Goal: Task Accomplishment & Management: Manage account settings

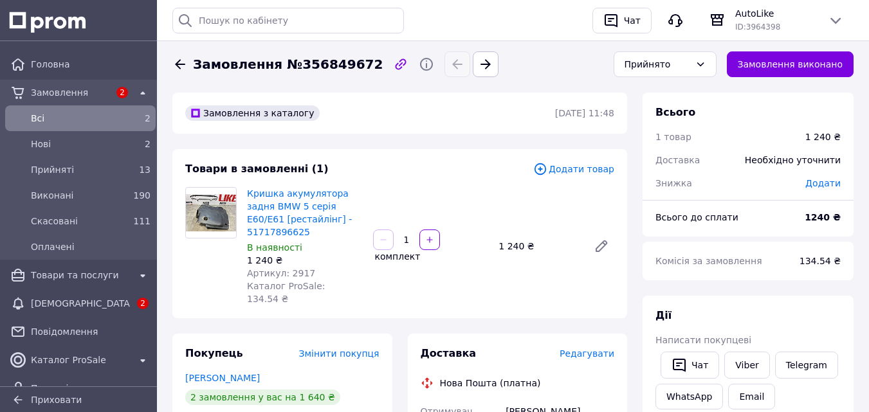
click at [93, 91] on span "Замовлення" at bounding box center [70, 92] width 79 height 13
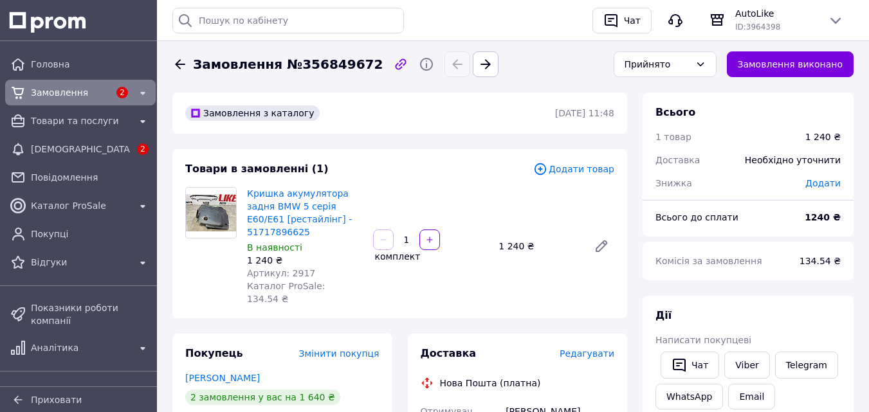
click at [136, 94] on icon at bounding box center [142, 93] width 15 height 15
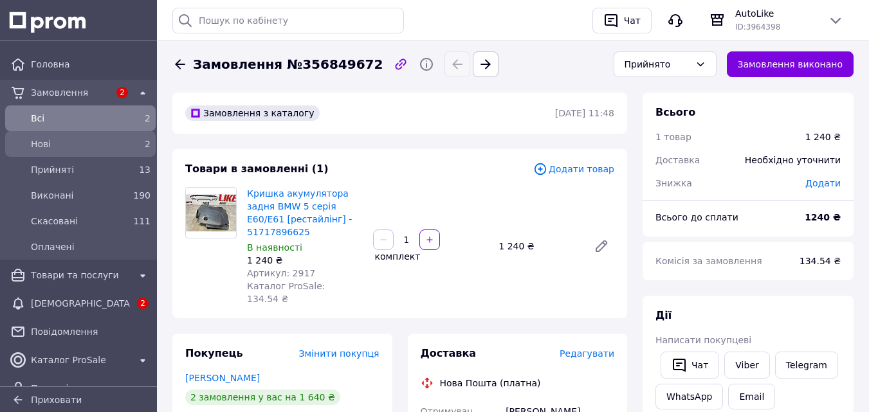
click at [94, 141] on span "Нові" at bounding box center [78, 144] width 94 height 13
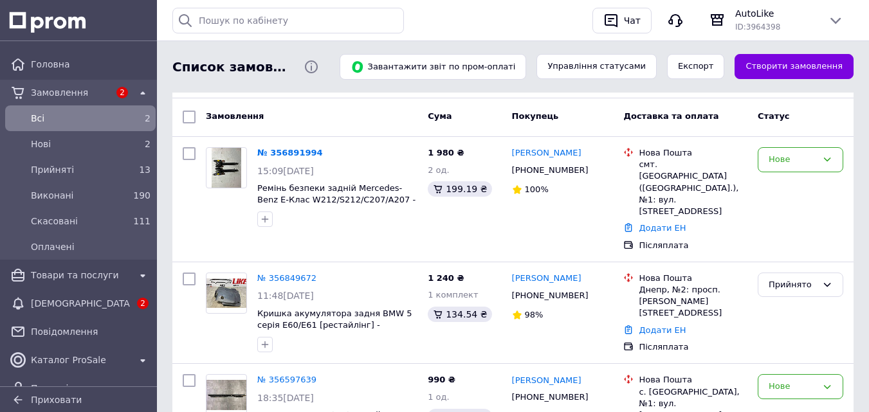
scroll to position [178, 0]
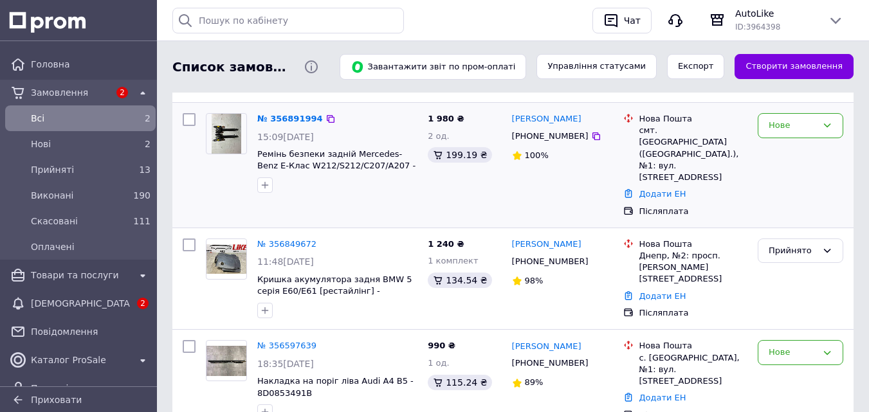
click at [226, 134] on img at bounding box center [227, 134] width 30 height 40
